Goal: Task Accomplishment & Management: Manage account settings

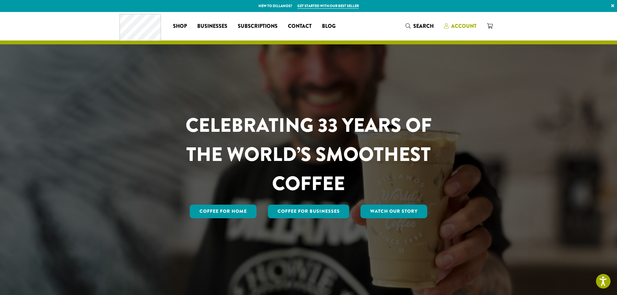
click at [469, 25] on span "Account" at bounding box center [463, 25] width 25 height 7
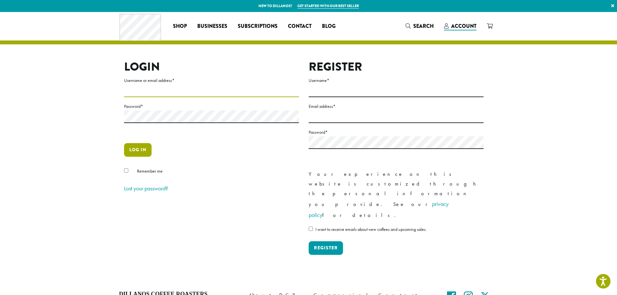
type input "**********"
click at [137, 151] on button "Log in" at bounding box center [138, 150] width 28 height 14
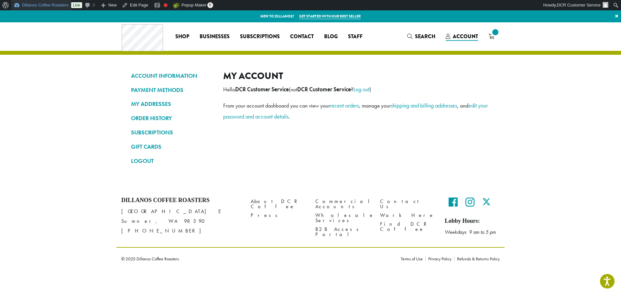
click at [36, 6] on link "Dillanos Coffee Roasters" at bounding box center [41, 5] width 60 height 10
